Goal: Task Accomplishment & Management: Manage account settings

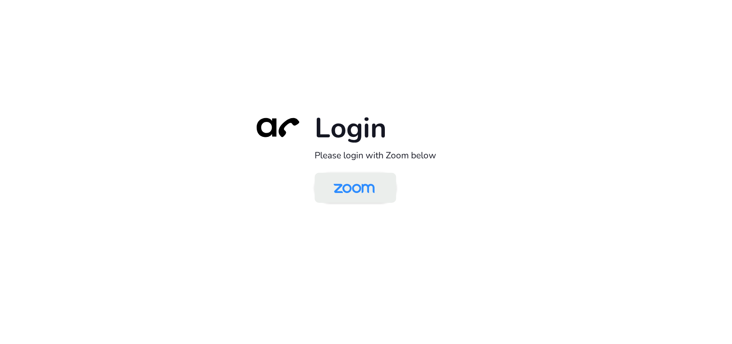
click at [337, 192] on img at bounding box center [353, 189] width 59 height 28
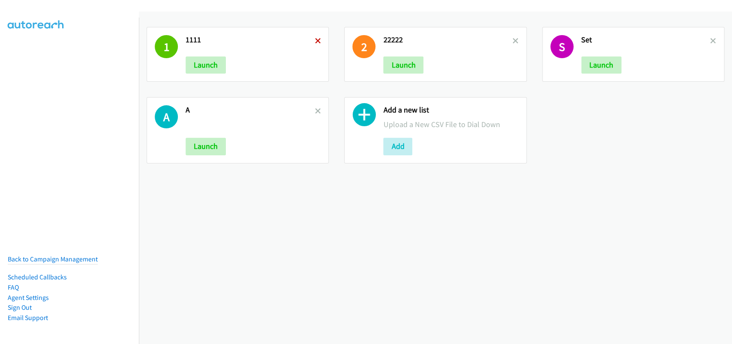
click at [316, 42] on icon at bounding box center [317, 42] width 6 height 6
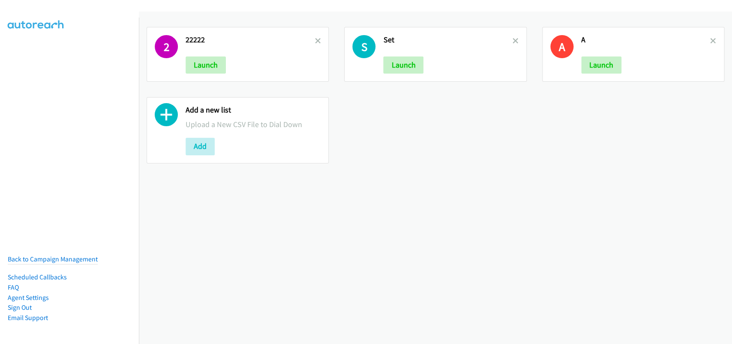
click at [316, 42] on icon at bounding box center [317, 42] width 6 height 6
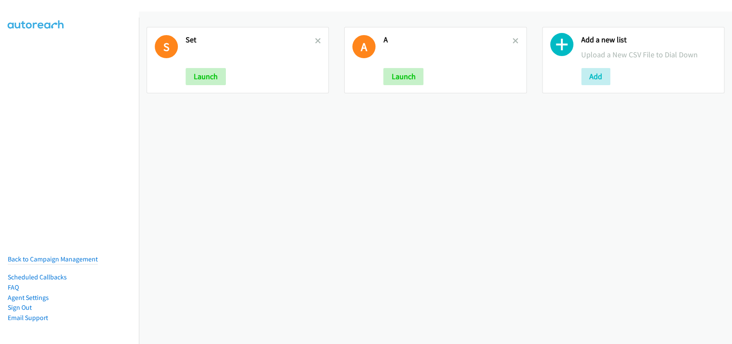
click at [316, 42] on icon at bounding box center [317, 42] width 6 height 6
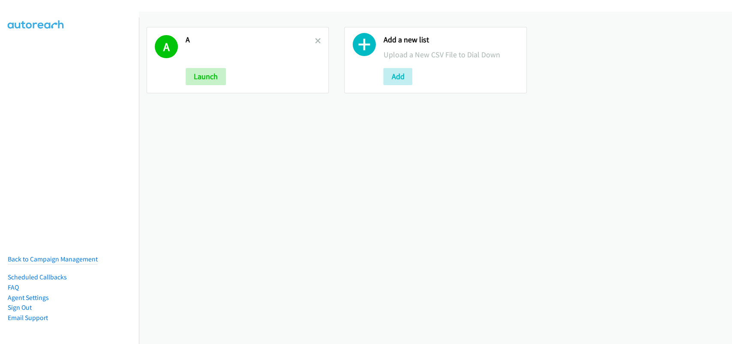
click at [316, 42] on icon at bounding box center [317, 42] width 6 height 6
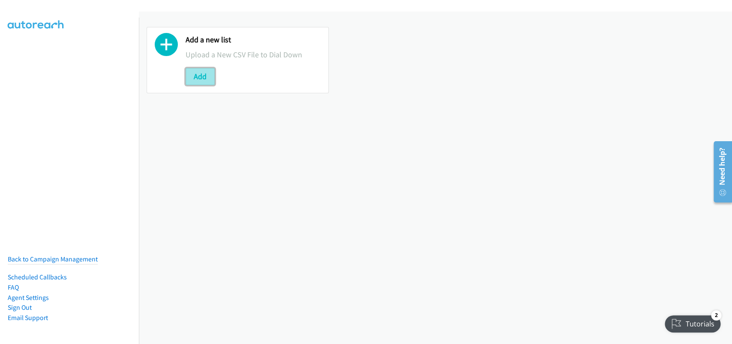
click at [203, 75] on button "Add" at bounding box center [199, 76] width 29 height 17
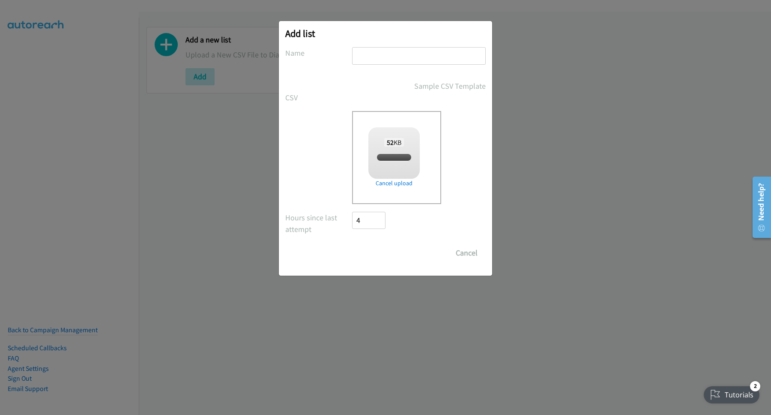
checkbox input "true"
click at [386, 56] on input "text" at bounding box center [419, 56] width 134 height 18
type input "SP"
click at [392, 254] on input "Save List" at bounding box center [374, 252] width 45 height 17
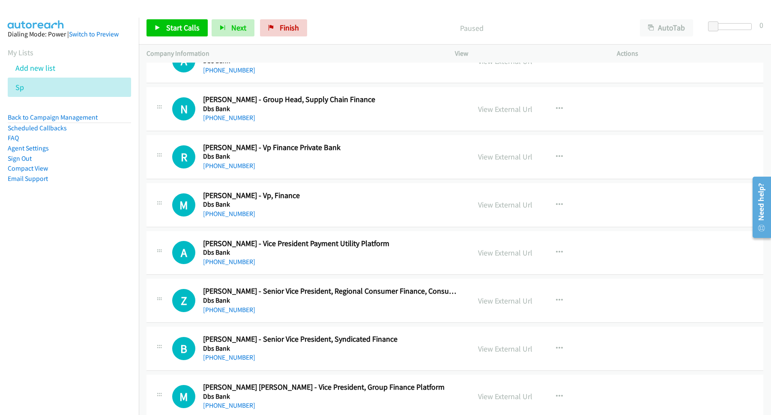
scroll to position [4510, 0]
